Goal: Task Accomplishment & Management: Manage account settings

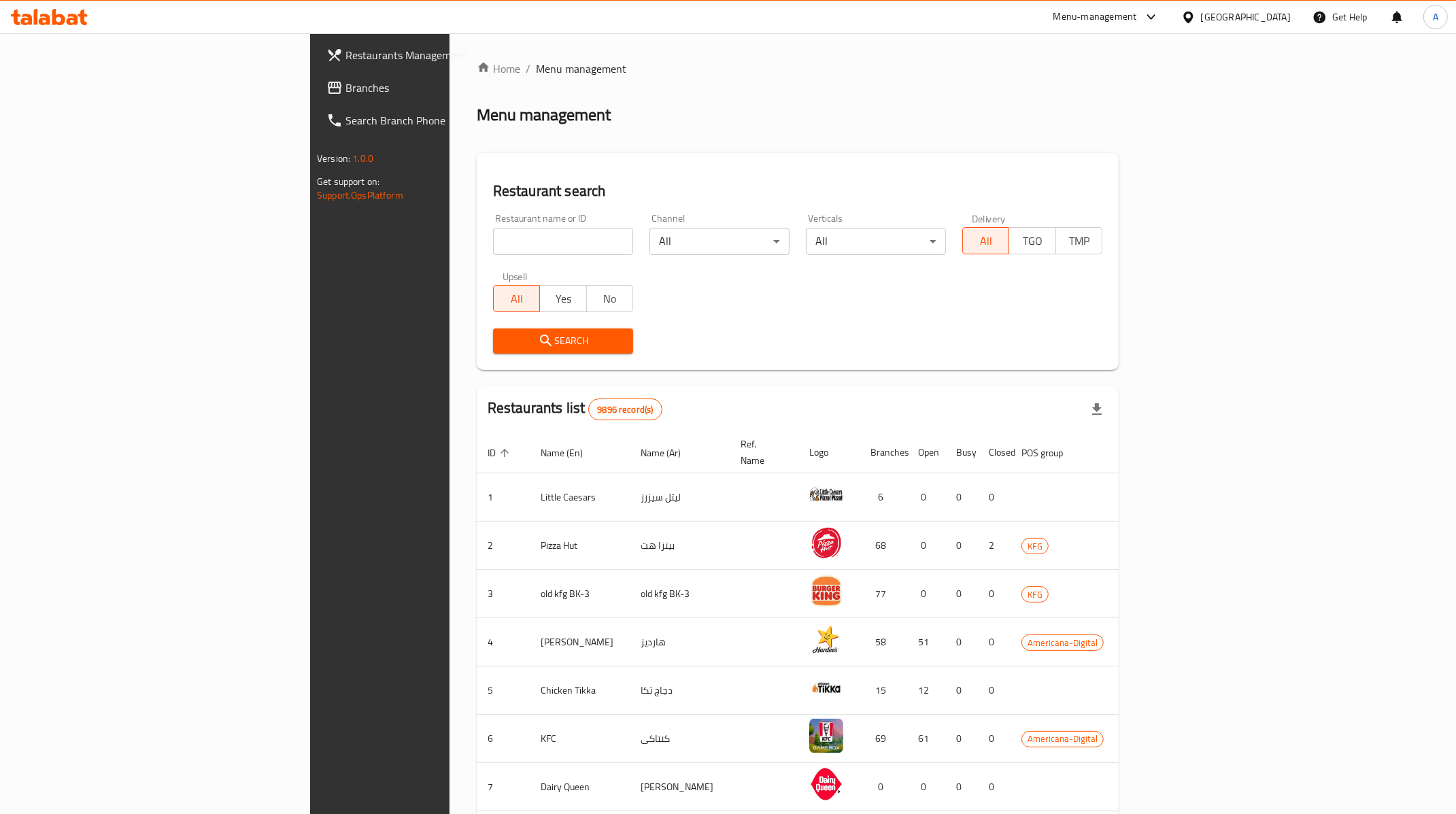
click at [1280, 15] on div "[GEOGRAPHIC_DATA]" at bounding box center [1246, 16] width 90 height 15
click at [1143, 99] on div "[GEOGRAPHIC_DATA]" at bounding box center [1188, 108] width 204 height 31
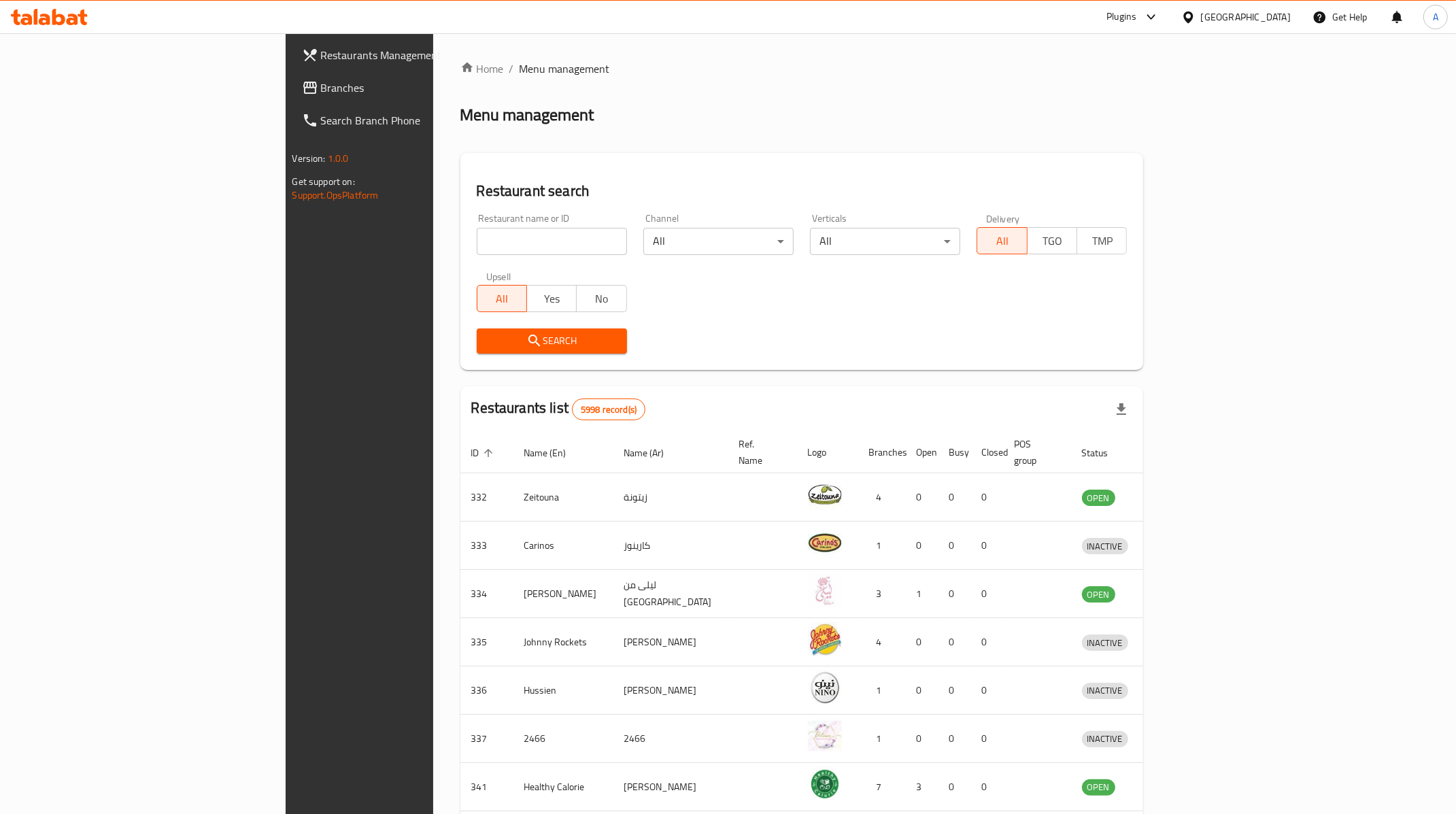
click at [477, 252] on input "search" at bounding box center [552, 242] width 151 height 28
paste input "633395"
type input "633395"
click button "Search" at bounding box center [552, 340] width 151 height 25
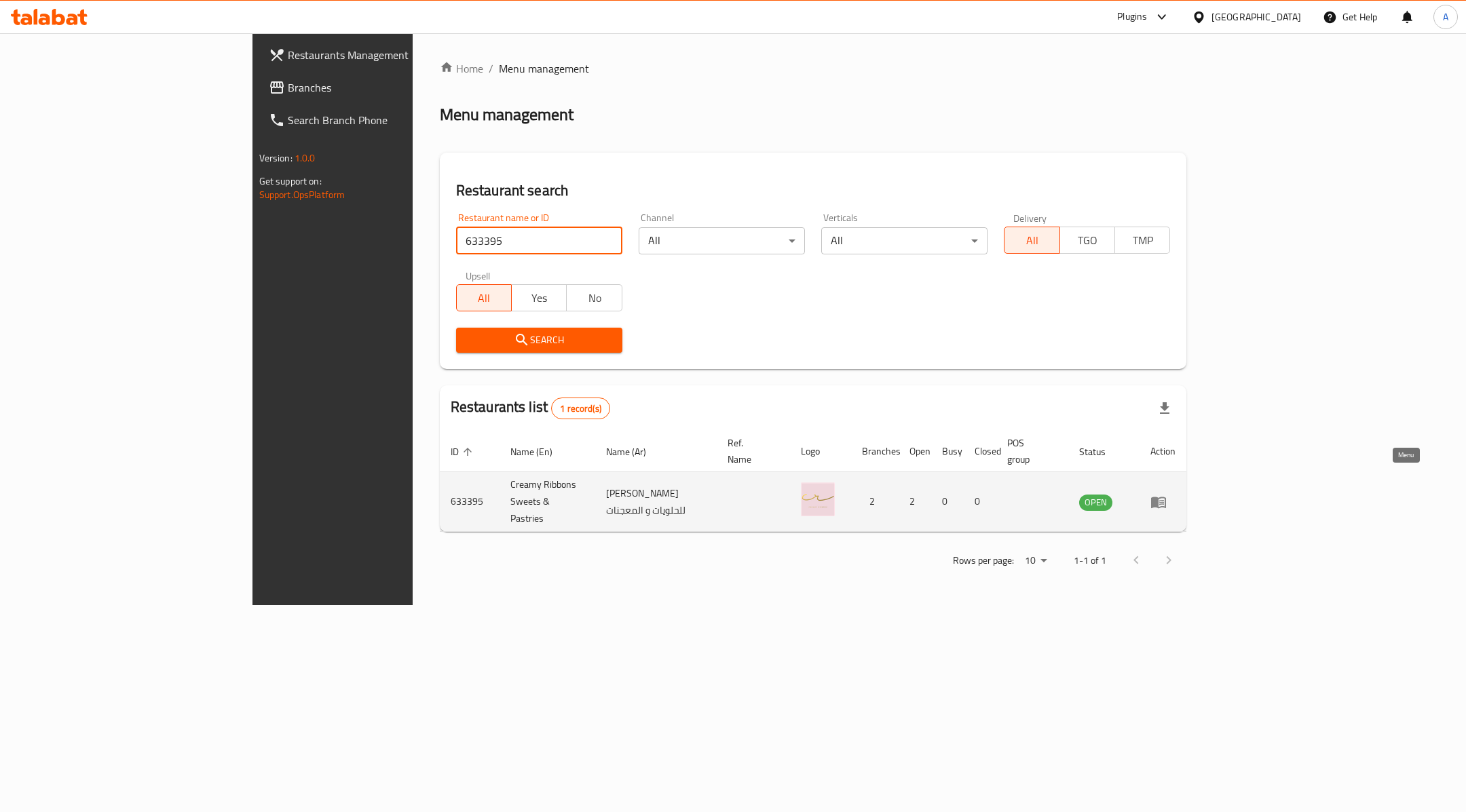
click at [1166, 497] on icon "enhanced table" at bounding box center [1158, 502] width 15 height 11
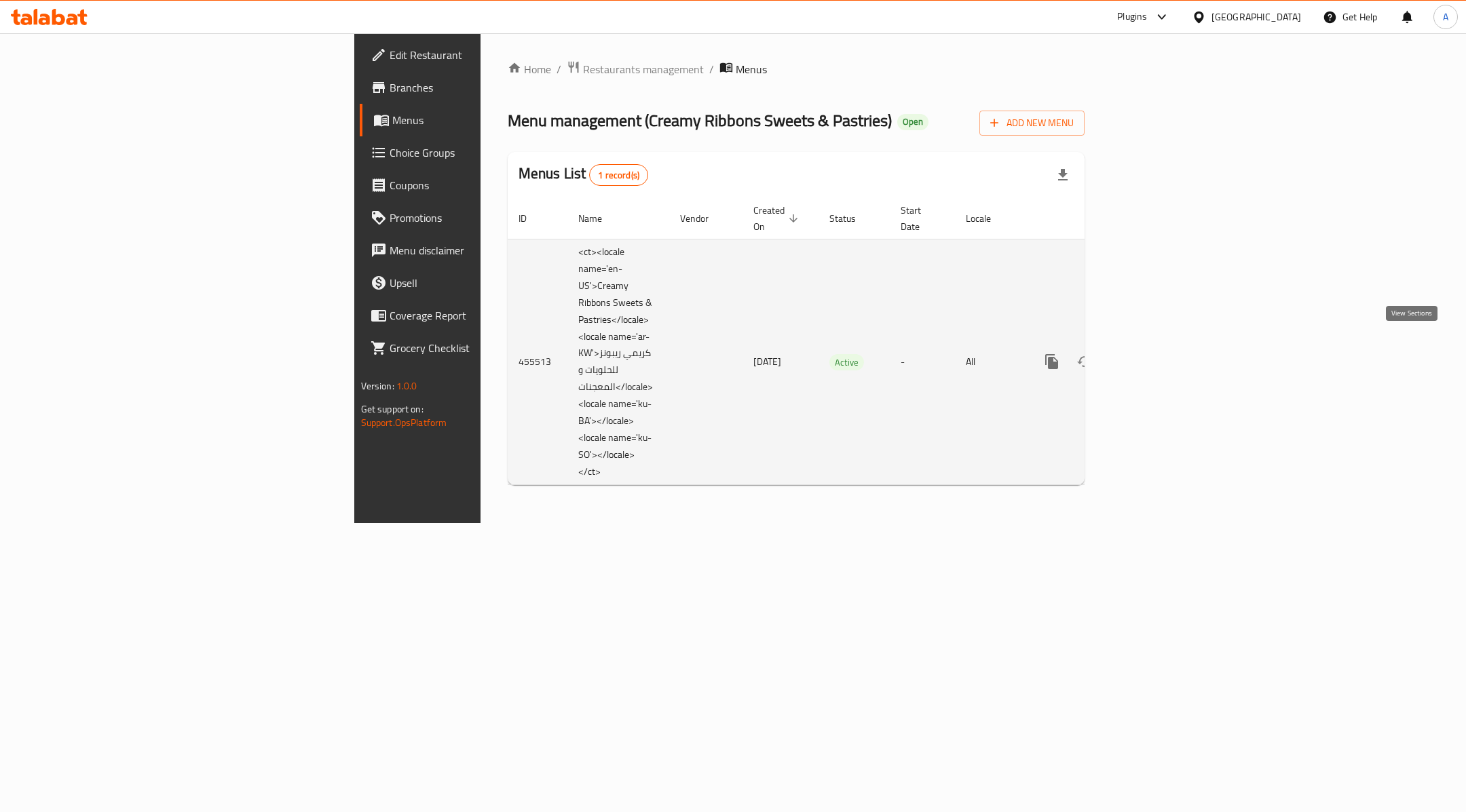
click at [1158, 353] on icon "enhanced table" at bounding box center [1149, 361] width 16 height 16
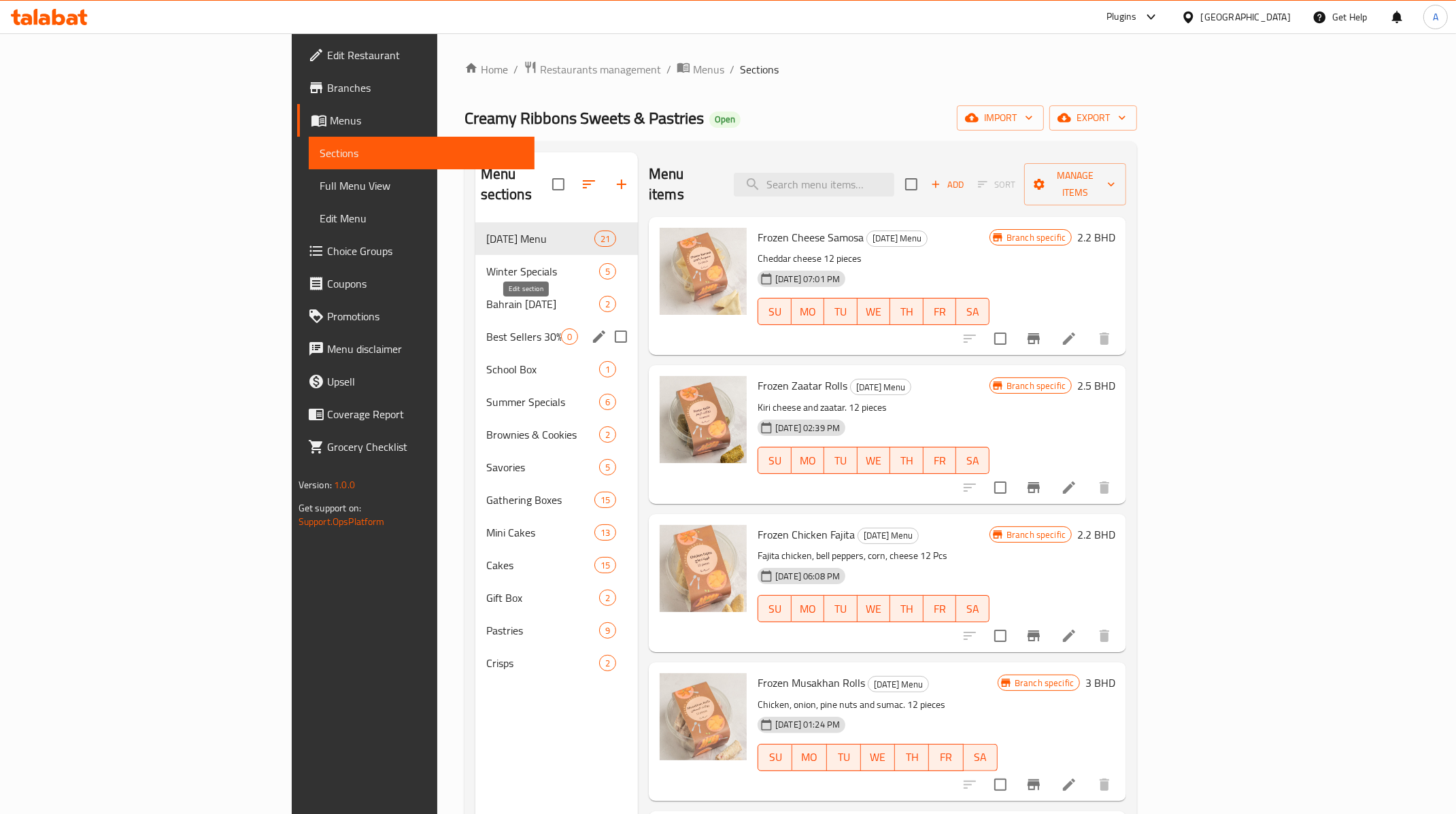
click at [591, 328] on icon "edit" at bounding box center [598, 336] width 16 height 16
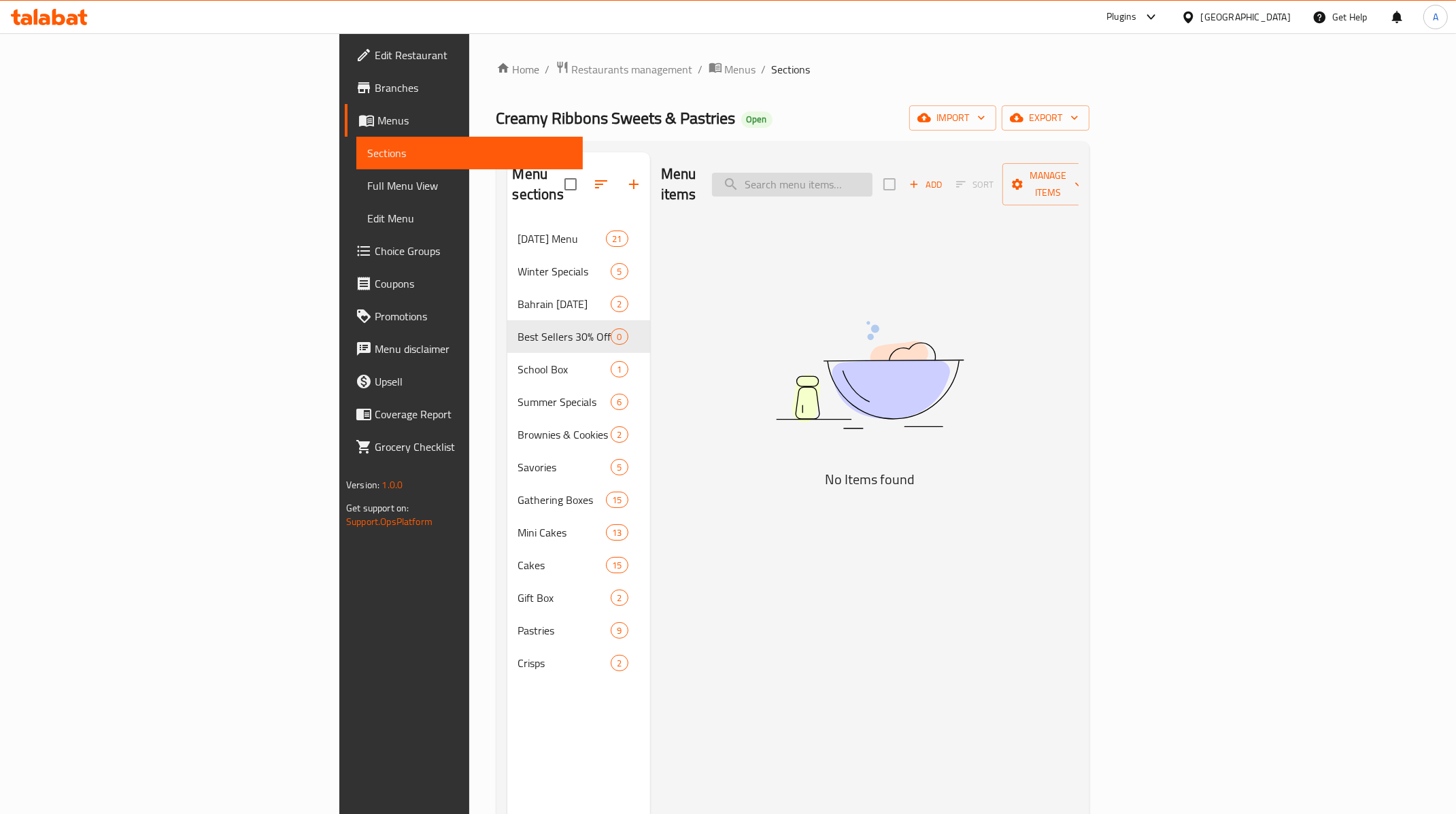
click at [872, 182] on input "search" at bounding box center [792, 185] width 160 height 24
paste input "Nutella Chocolate Sea Salt Brown"
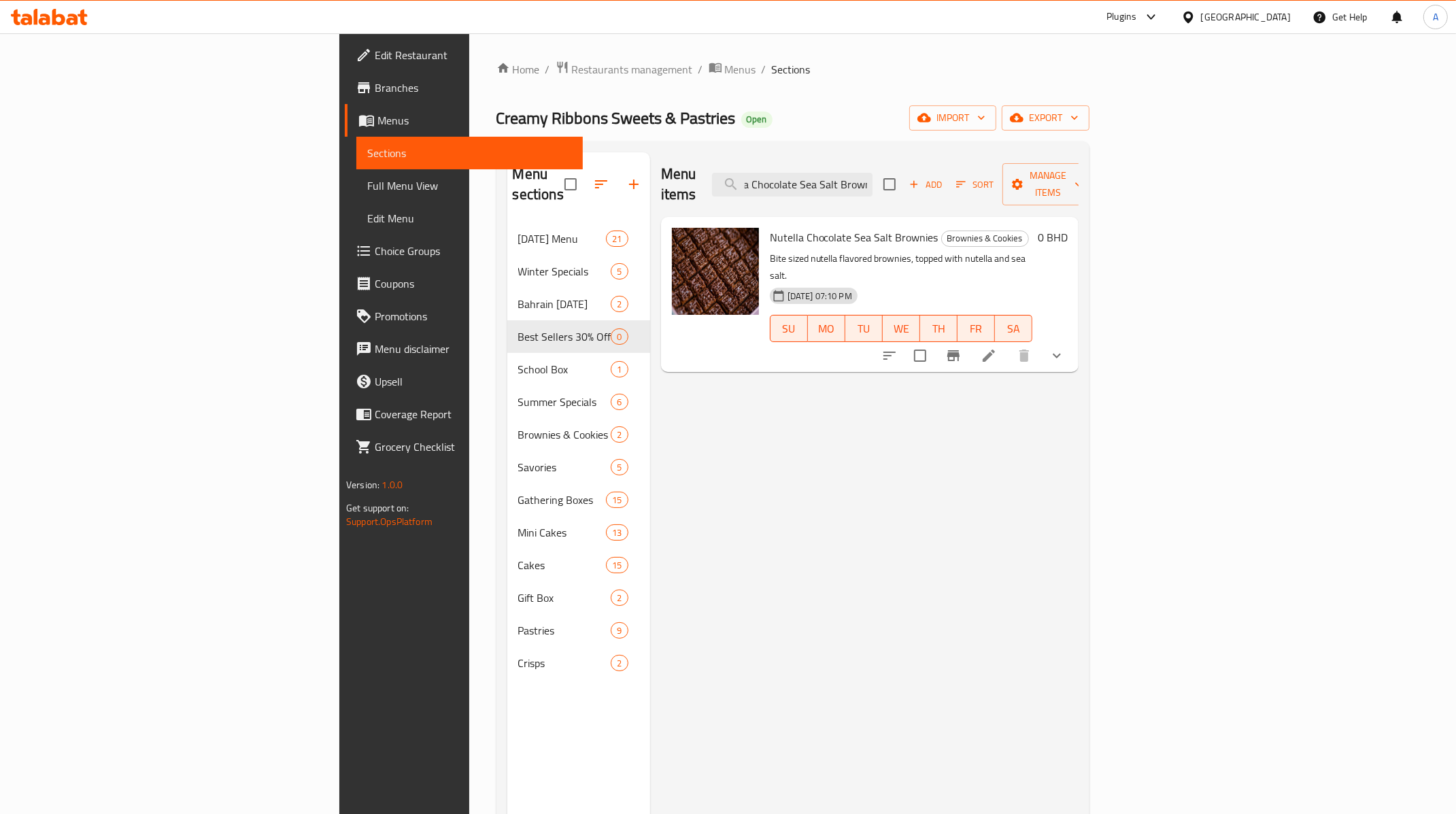
type input "Nutella Chocolate Sea Salt Brown"
click at [994, 350] on icon at bounding box center [988, 356] width 12 height 12
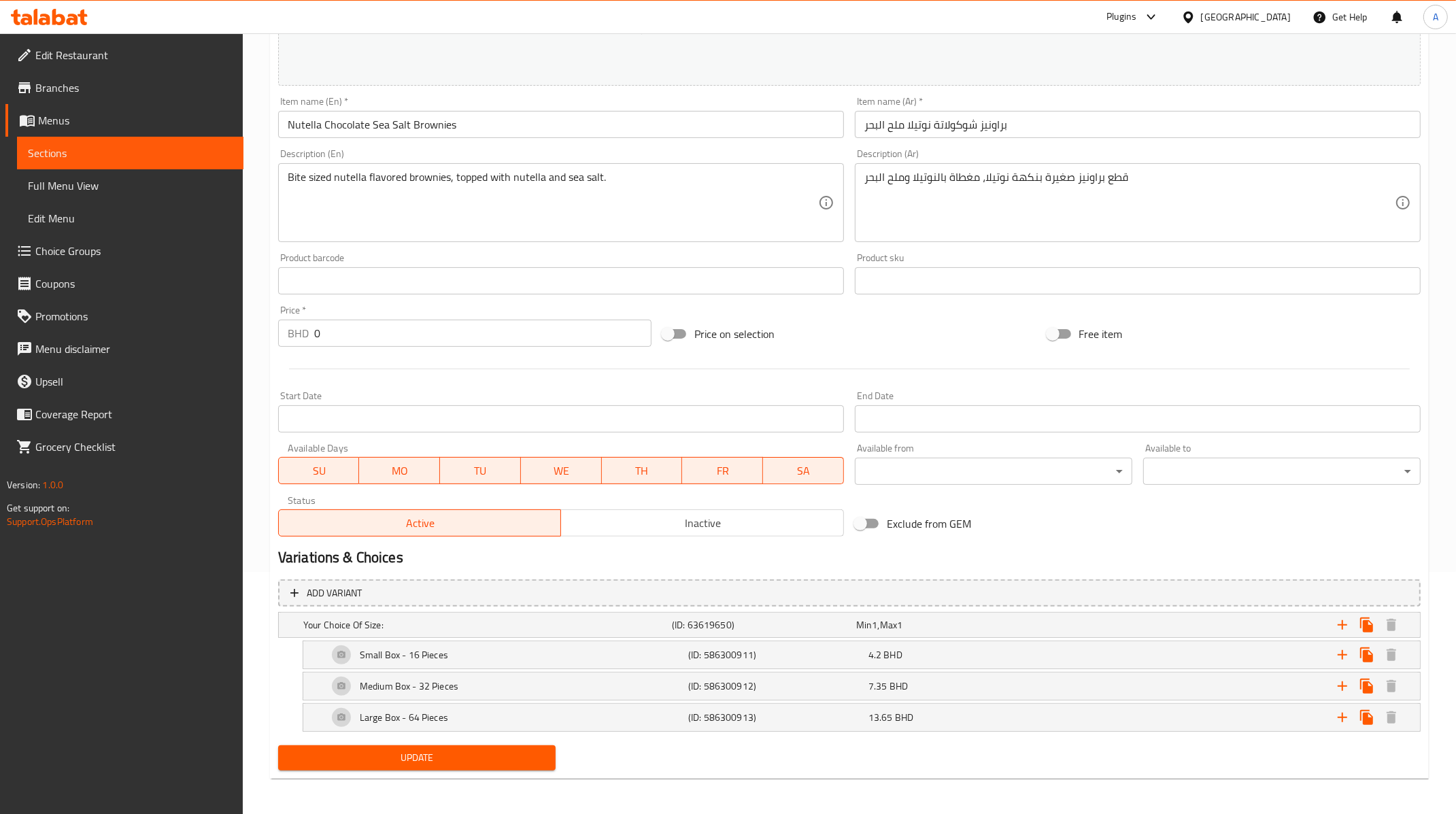
scroll to position [241, 0]
click at [839, 652] on h5 "(ID: 586300911)" at bounding box center [775, 656] width 175 height 14
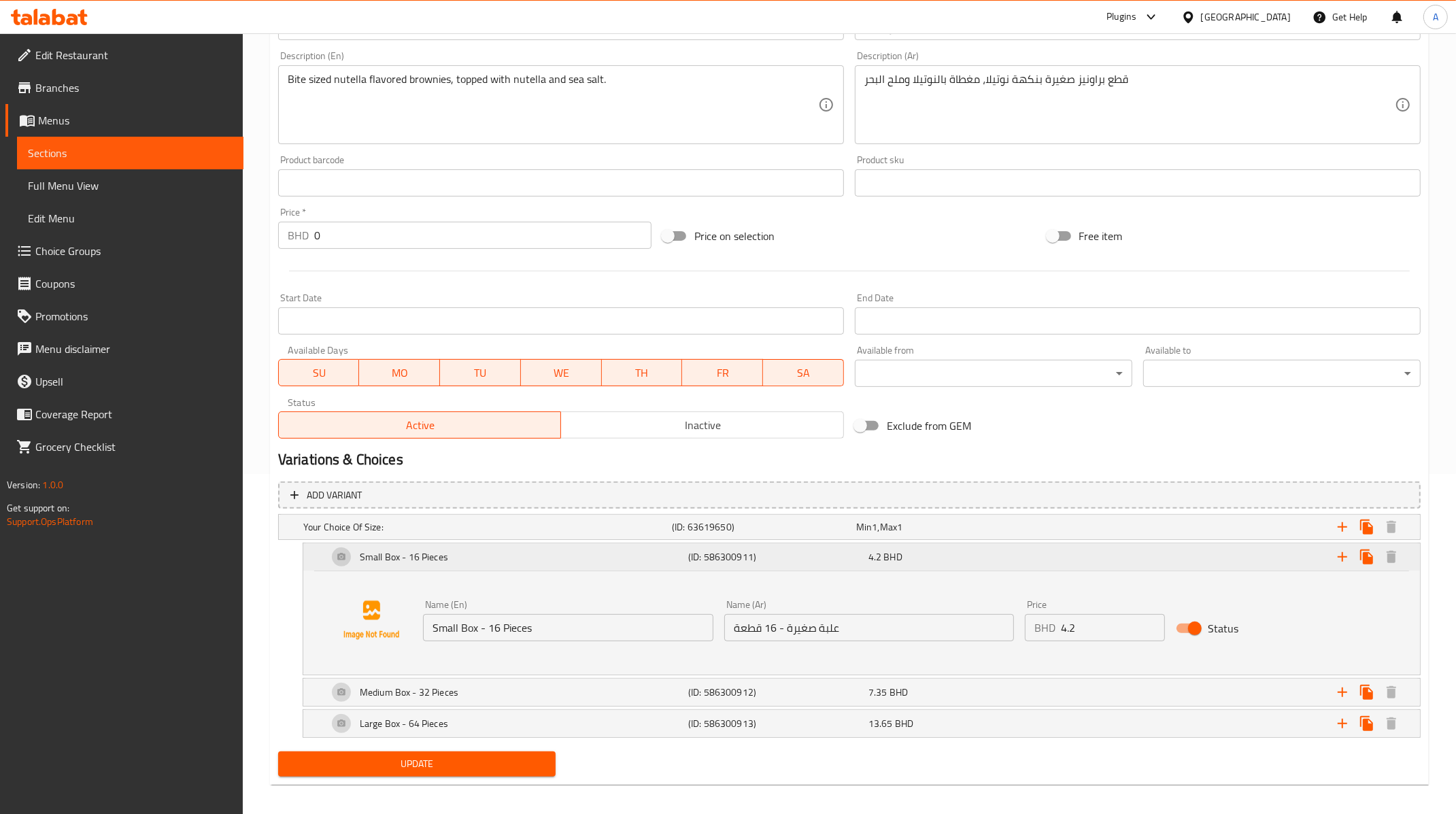
scroll to position [346, 0]
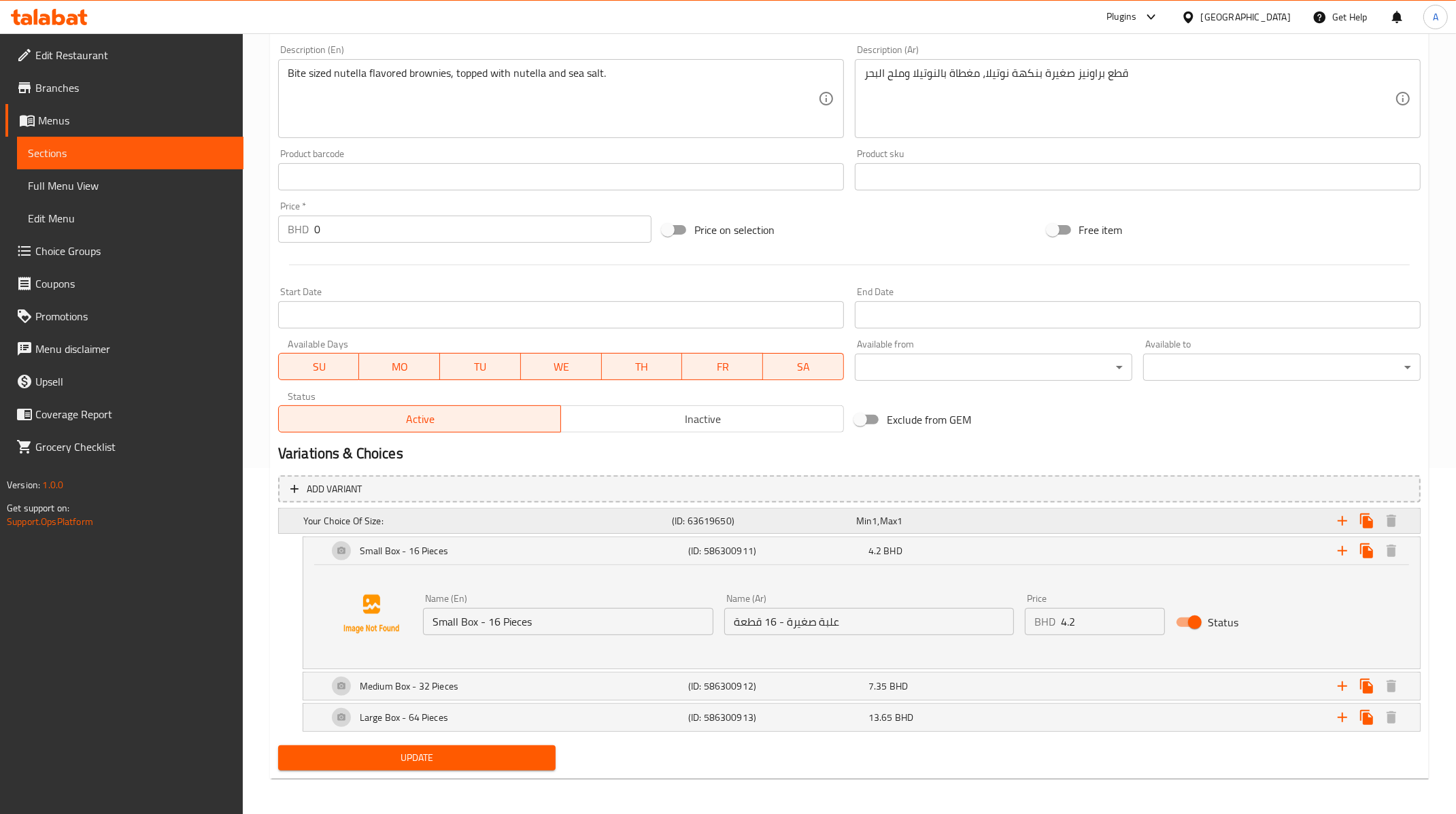
click at [792, 514] on h5 "(ID: 63619650)" at bounding box center [761, 521] width 179 height 14
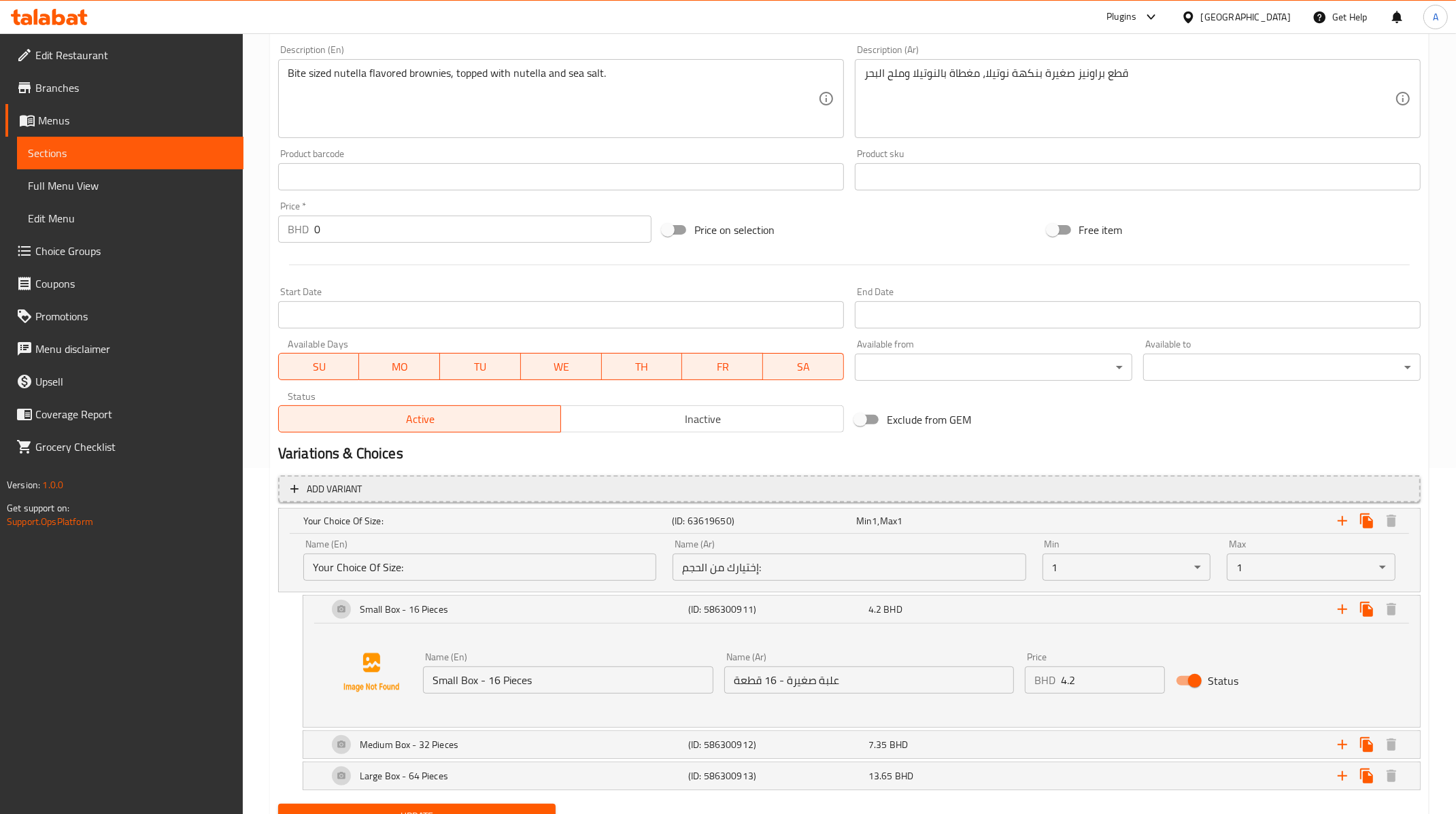
scroll to position [405, 0]
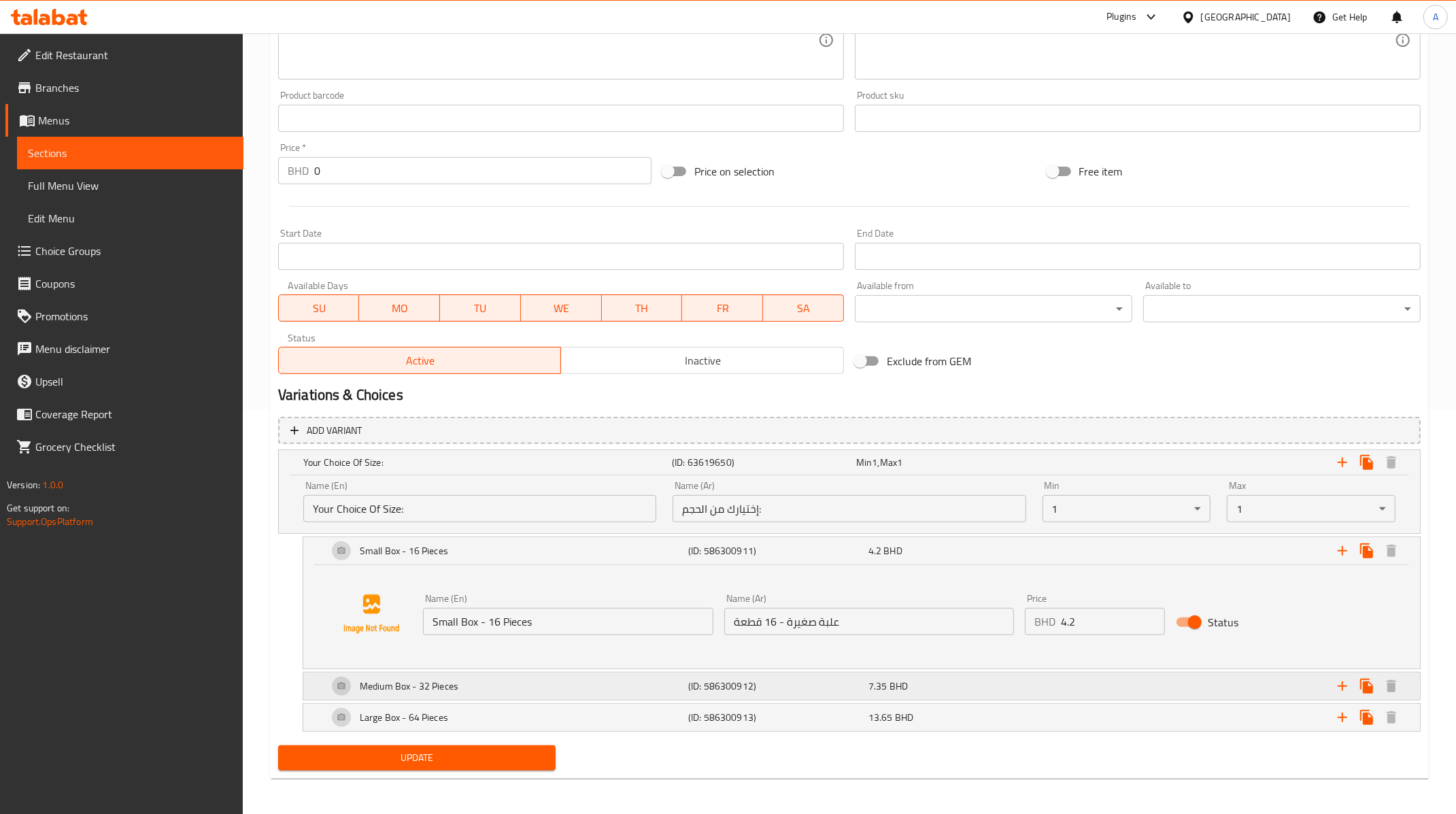
click at [480, 691] on div "Medium Box - 32 Pieces" at bounding box center [505, 687] width 361 height 33
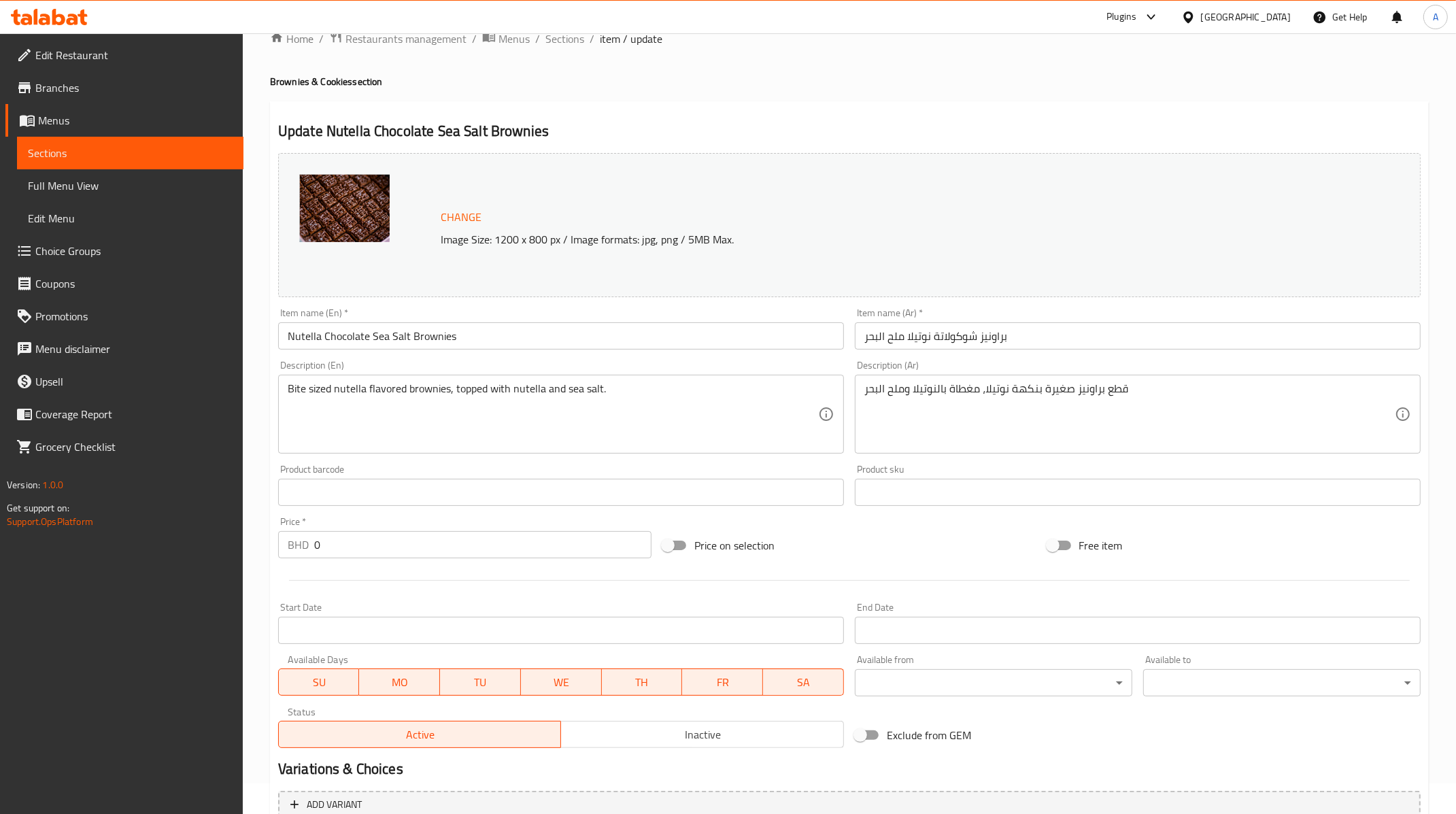
scroll to position [0, 0]
